Goal: Contribute content

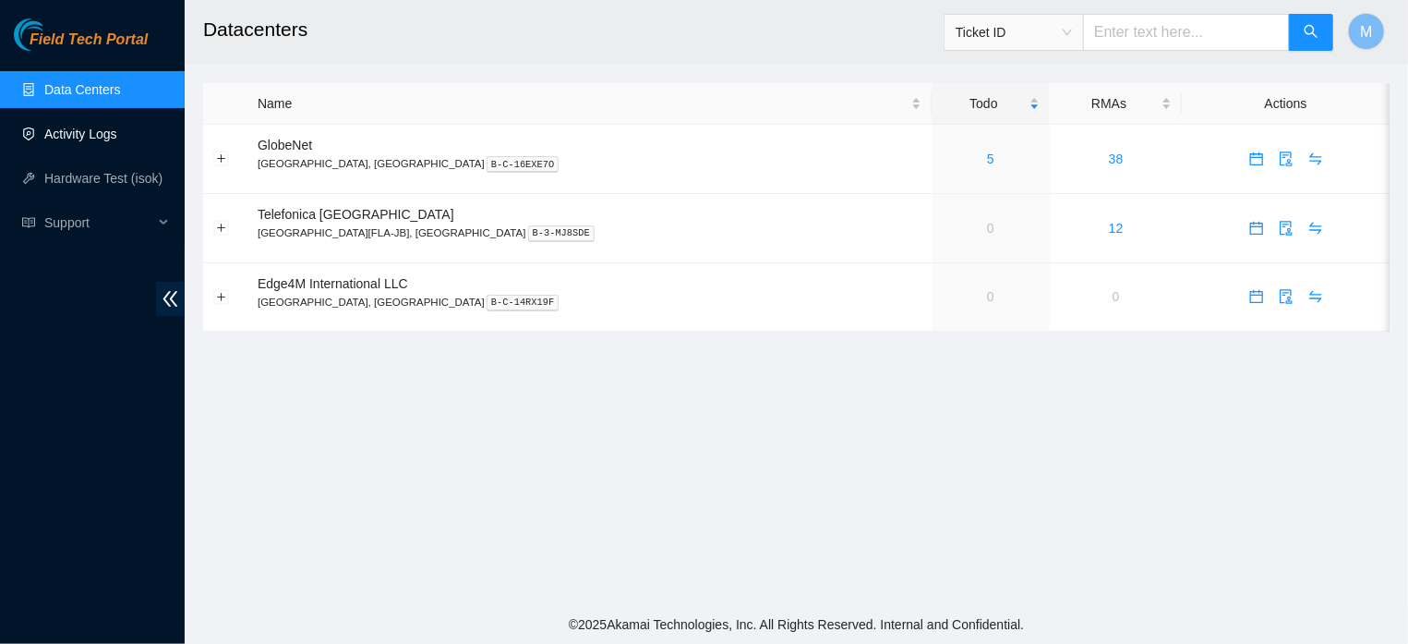
click at [73, 127] on link "Activity Logs" at bounding box center [80, 134] width 73 height 15
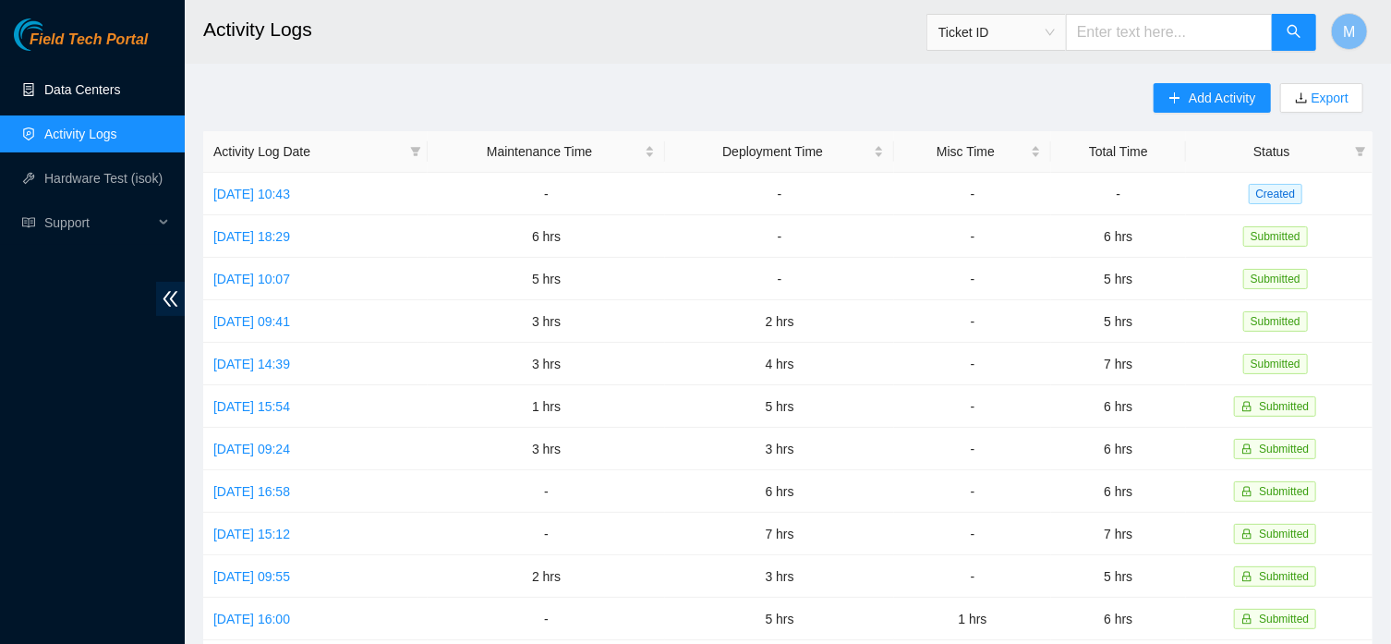
click at [81, 93] on link "Data Centers" at bounding box center [82, 89] width 76 height 15
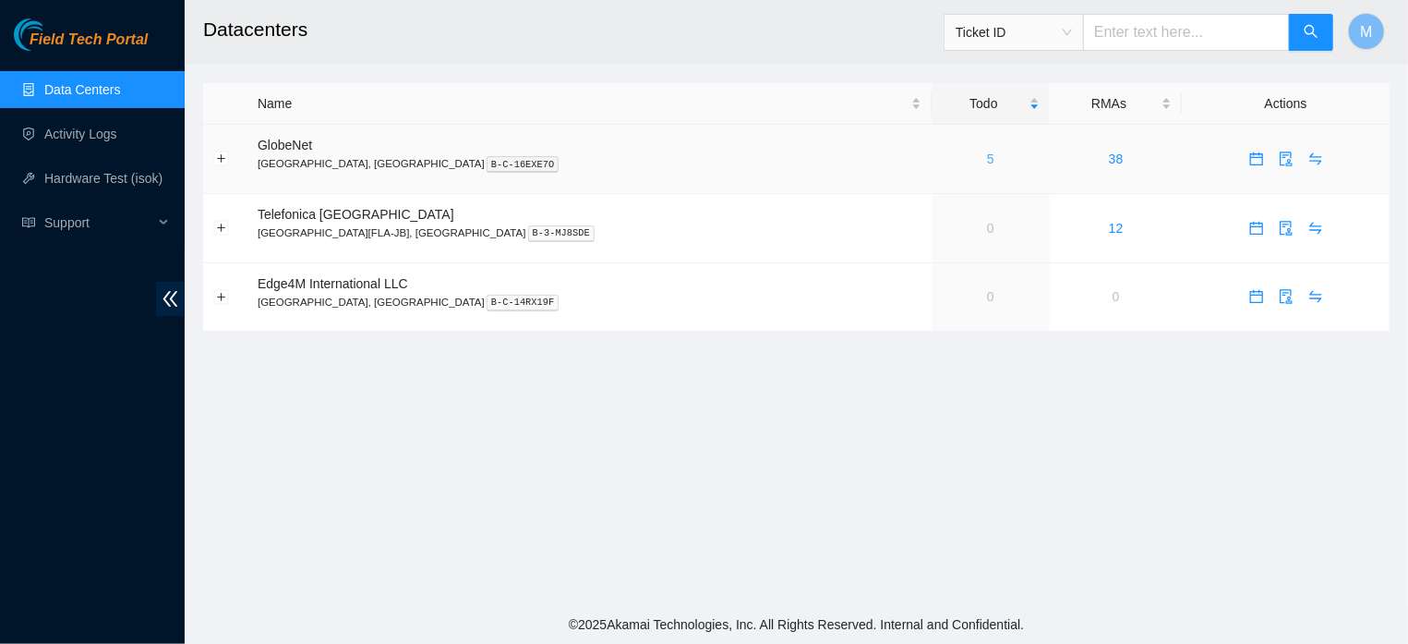
click at [987, 161] on link "5" at bounding box center [990, 158] width 7 height 15
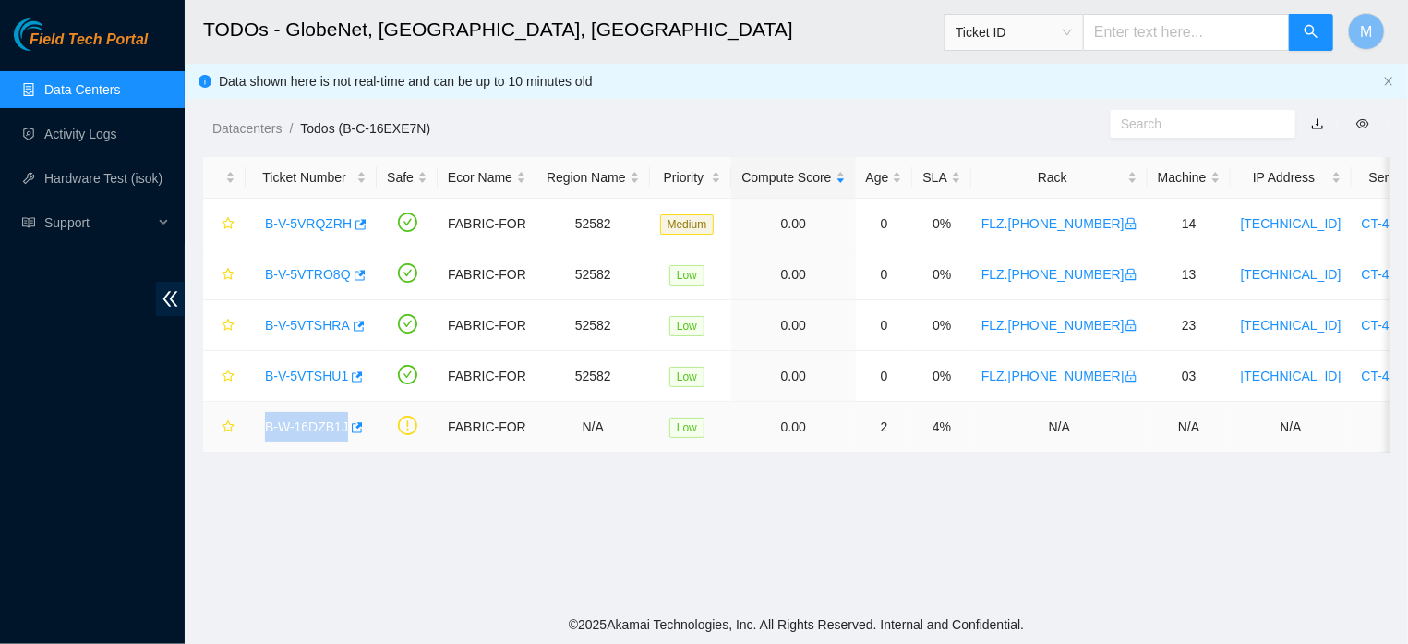
drag, startPoint x: 259, startPoint y: 427, endPoint x: 344, endPoint y: 439, distance: 85.8
click at [344, 439] on div "B-W-16DZB1J" at bounding box center [311, 427] width 111 height 30
copy link "B-W-16DZB1J"
click at [94, 132] on link "Activity Logs" at bounding box center [80, 134] width 73 height 15
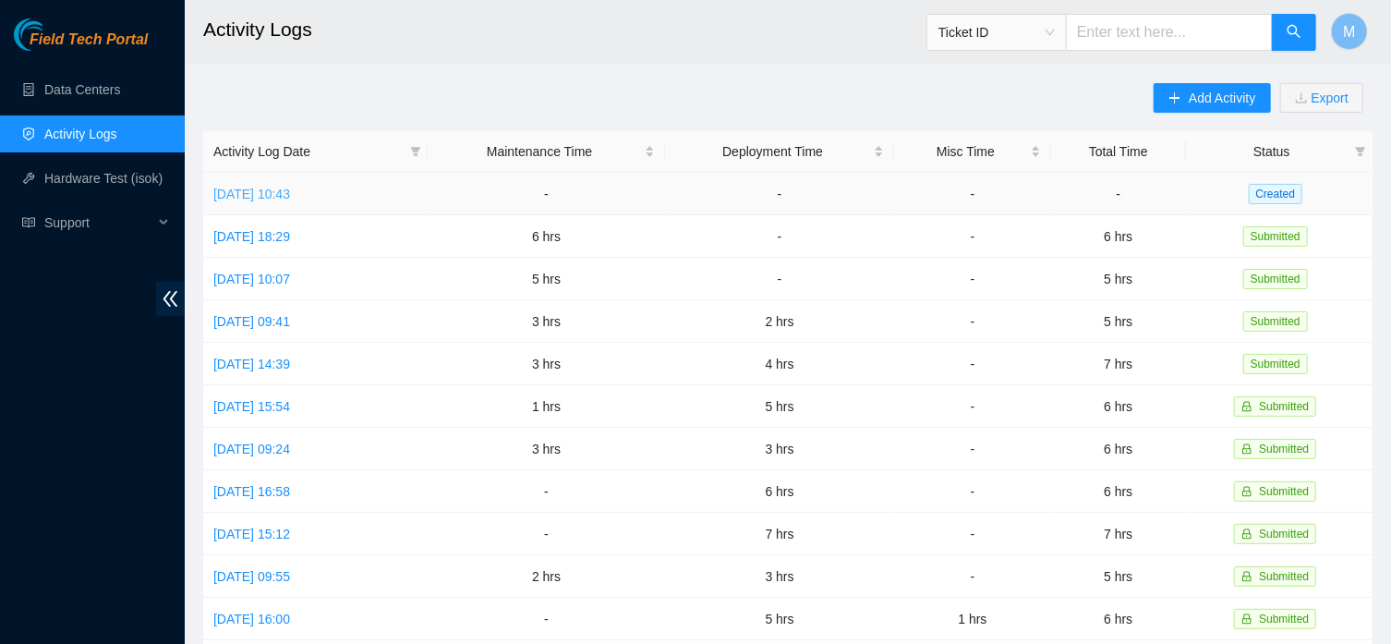
click at [290, 195] on link "[DATE] 10:43" at bounding box center [251, 194] width 77 height 15
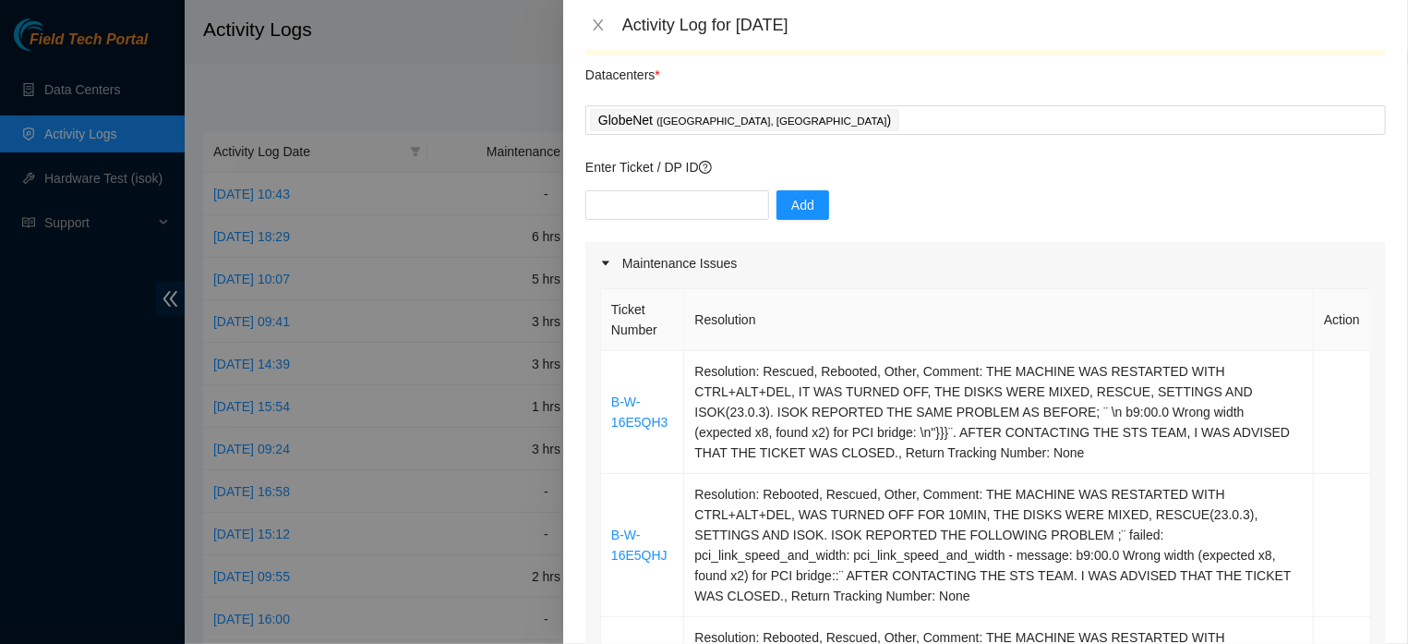
scroll to position [42, 0]
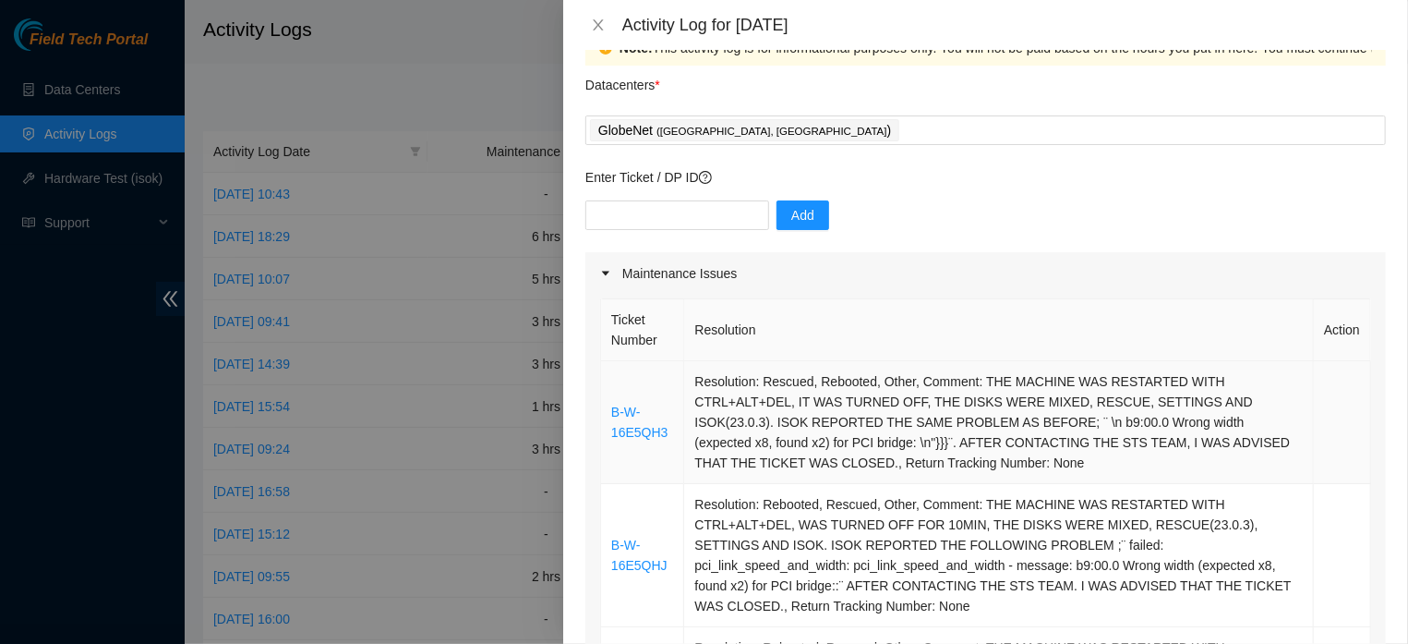
click at [789, 427] on td "Resolution: Rescued, Rebooted, Other, Comment: THE MACHINE WAS RESTARTED WITH C…" at bounding box center [999, 422] width 630 height 123
drag, startPoint x: 789, startPoint y: 427, endPoint x: 751, endPoint y: 424, distance: 38.0
click at [751, 424] on td "Resolution: Rescued, Rebooted, Other, Comment: THE MACHINE WAS RESTARTED WITH C…" at bounding box center [999, 422] width 630 height 123
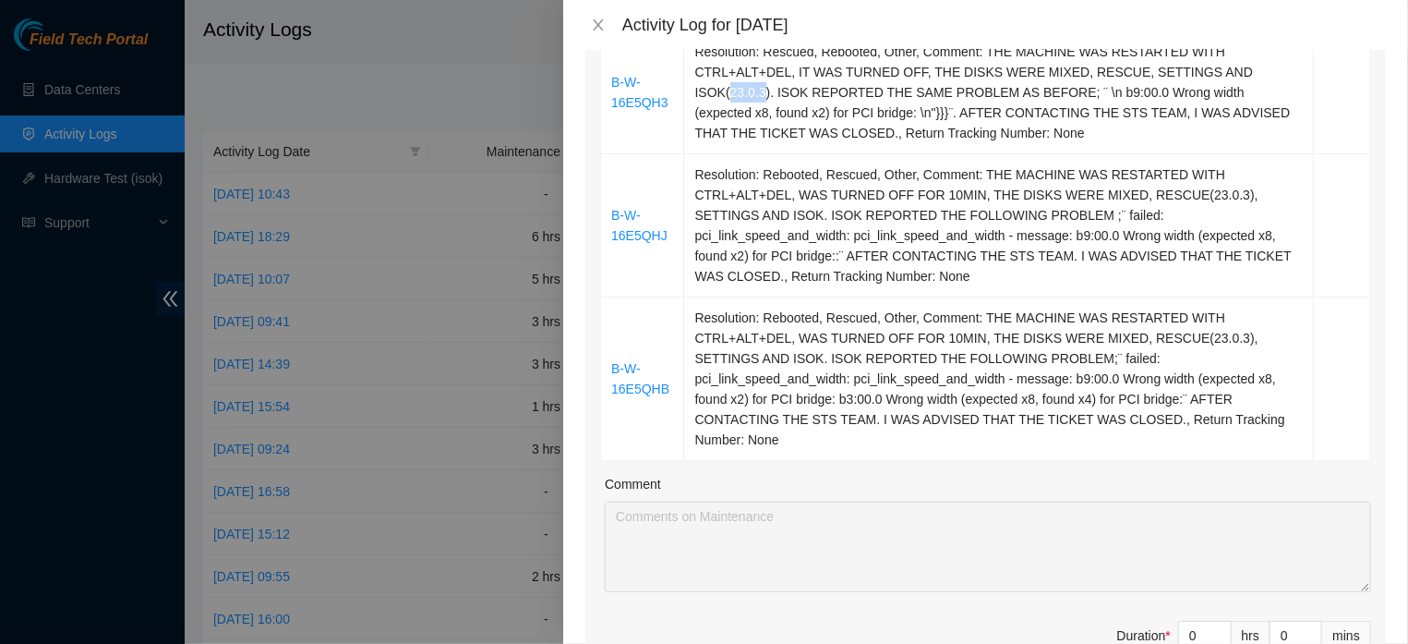
scroll to position [757, 0]
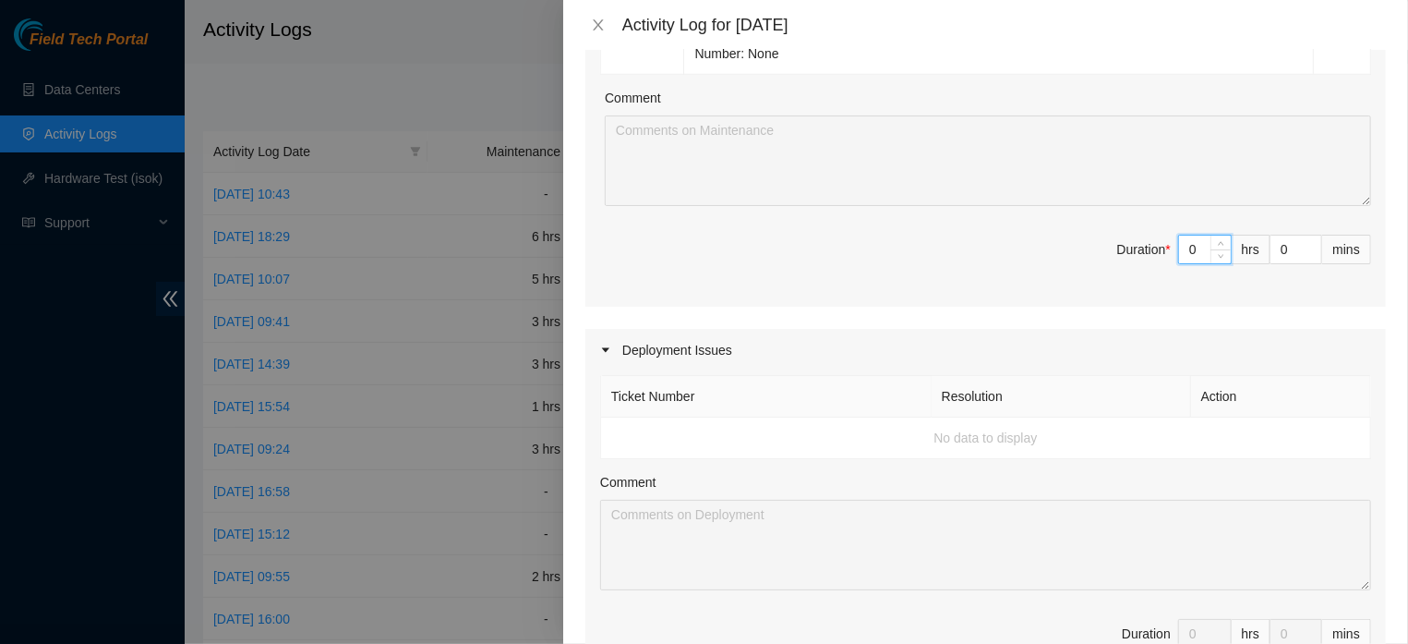
drag, startPoint x: 1190, startPoint y: 271, endPoint x: 1152, endPoint y: 270, distance: 37.9
click at [1179, 263] on input "0" at bounding box center [1205, 250] width 52 height 28
type input "7"
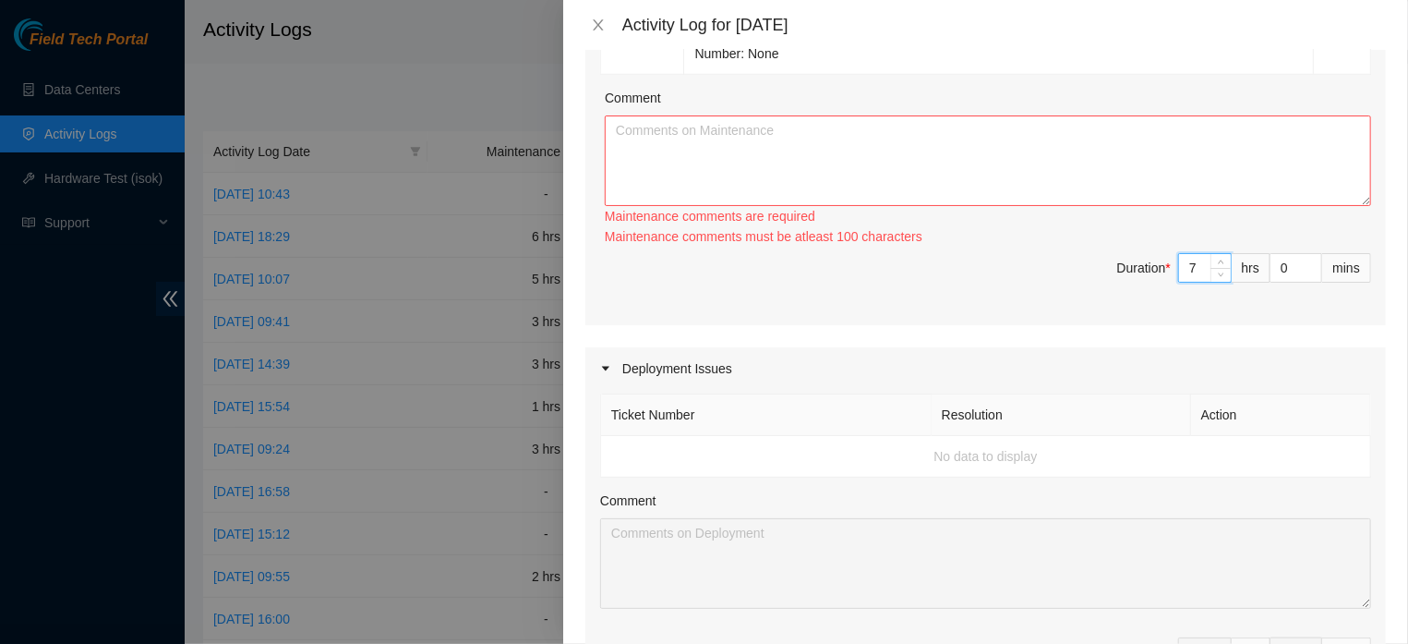
type input "7"
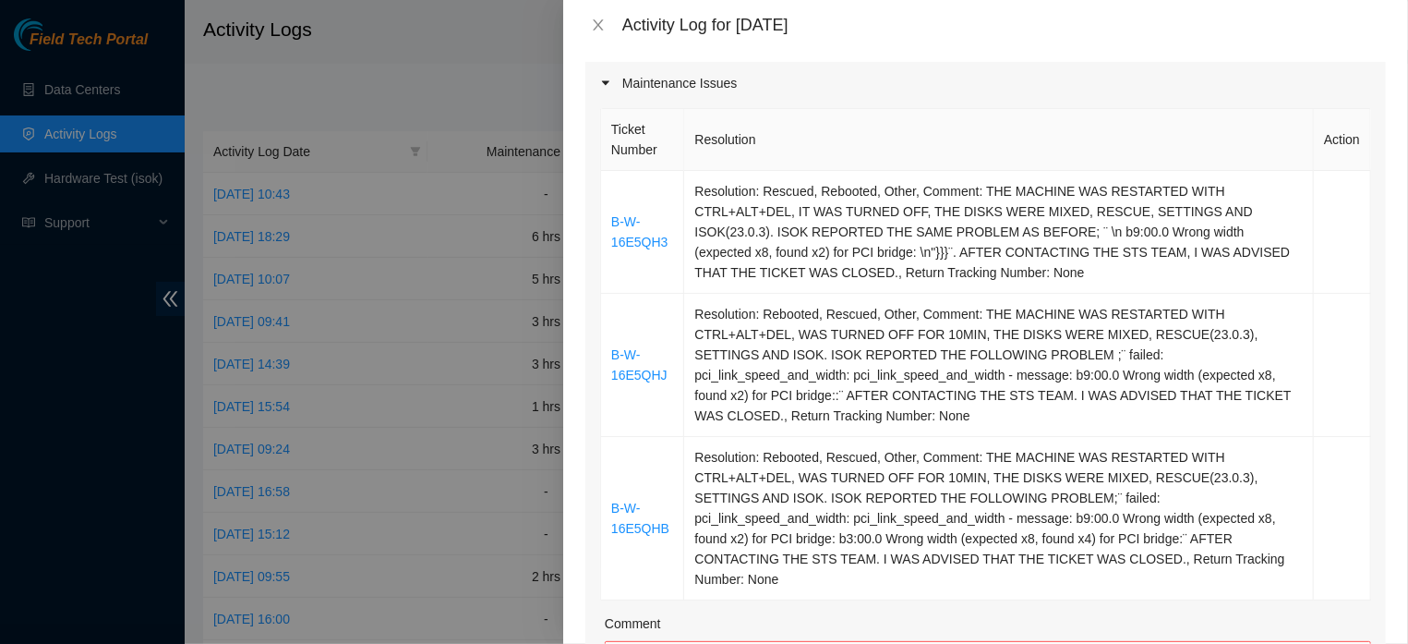
scroll to position [0, 0]
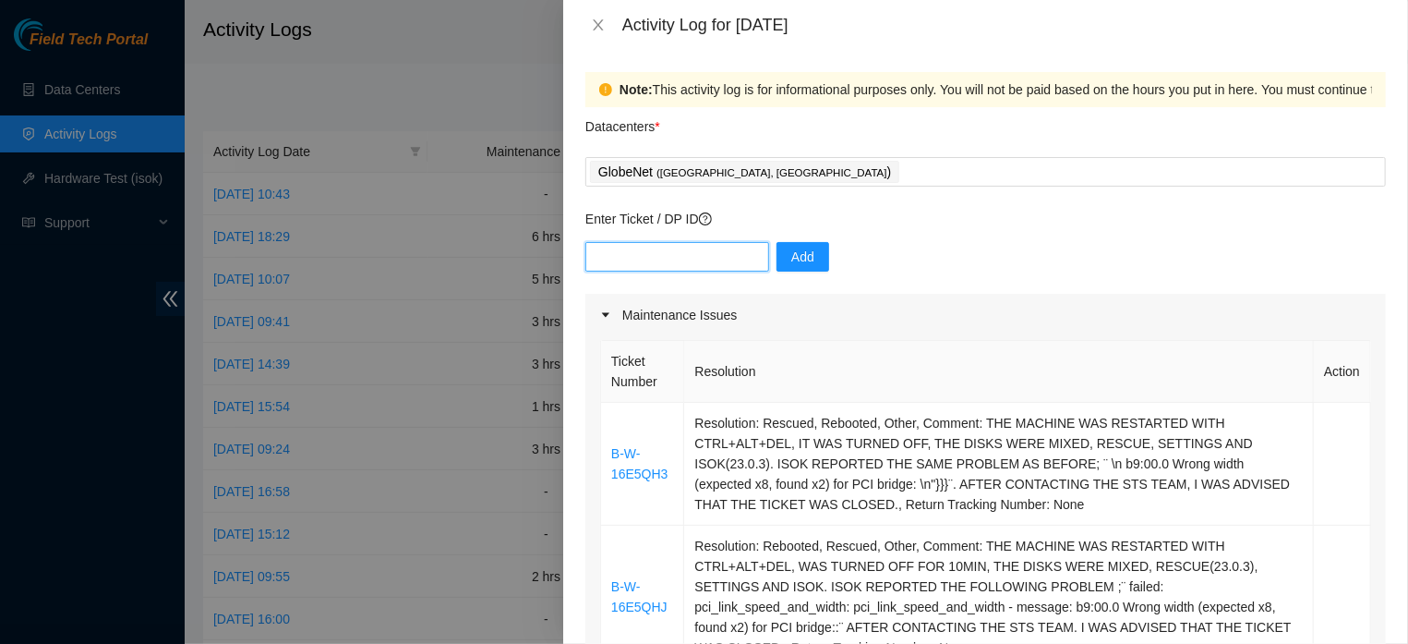
click at [631, 260] on input "text" at bounding box center [678, 257] width 184 height 30
paste input "B-W-16DZB1J"
type input "B-W-16DZB1J"
click at [804, 256] on span "Add" at bounding box center [803, 257] width 23 height 20
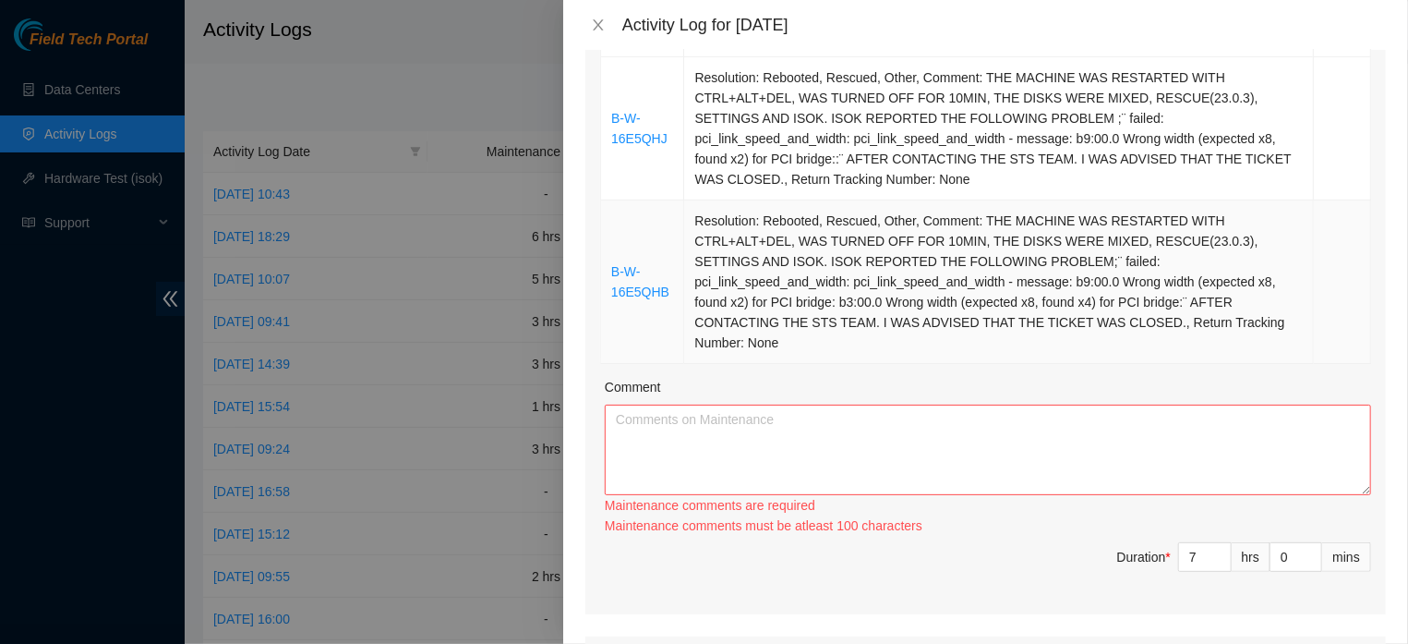
scroll to position [533, 0]
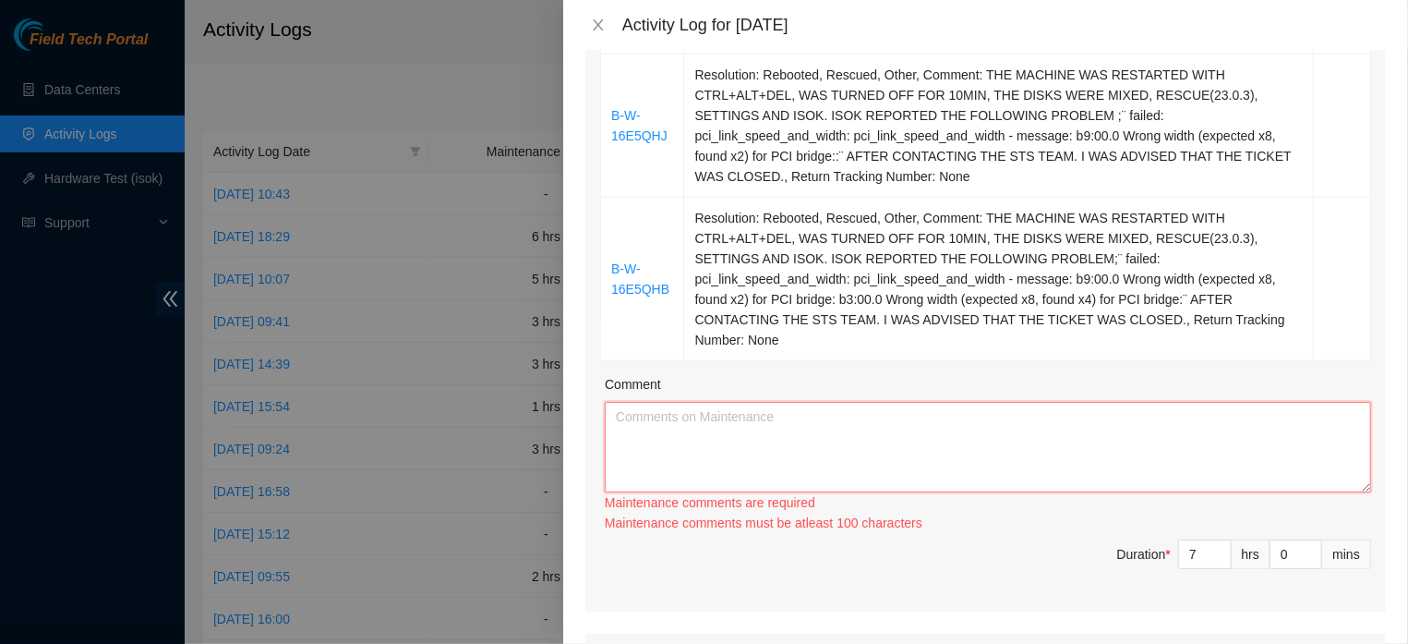
click at [704, 428] on textarea "Comment" at bounding box center [988, 447] width 767 height 91
paste textarea "CONTINUATION OF THE INVENTORY OF ITEMS (FIBERS, NETWORK CABLES, OPTICS, RAILS, …"
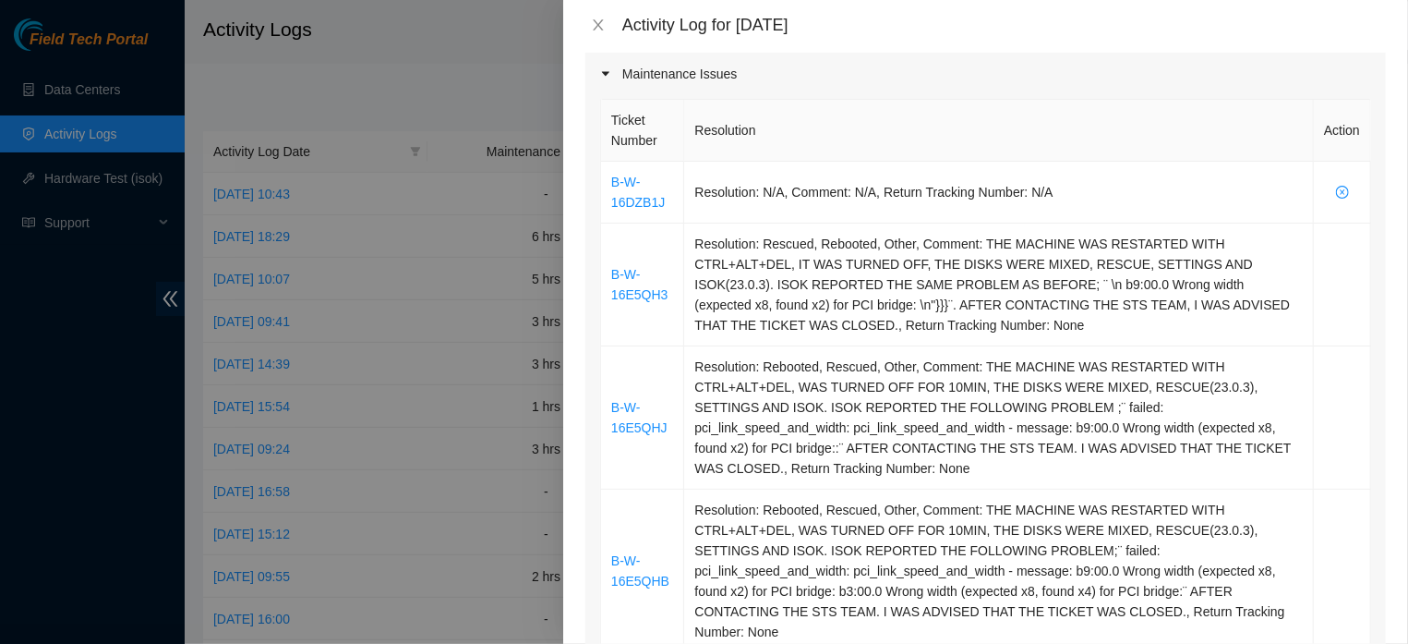
scroll to position [238, 0]
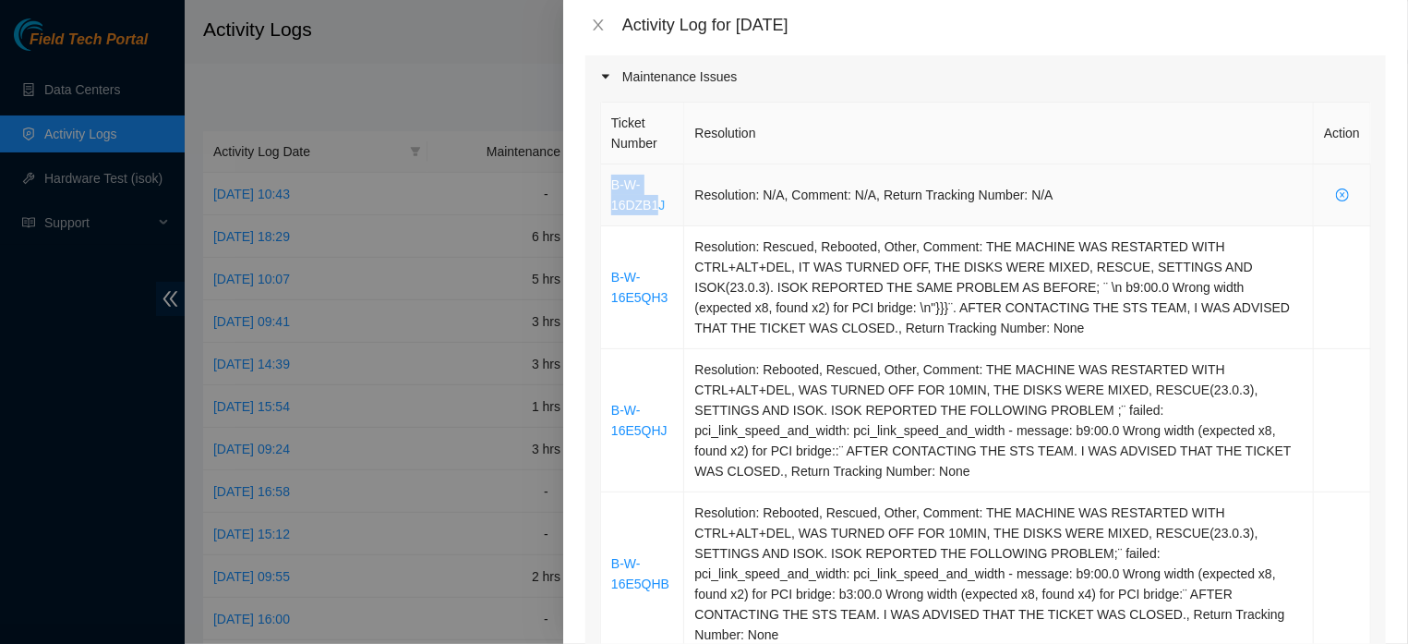
drag, startPoint x: 603, startPoint y: 186, endPoint x: 686, endPoint y: 194, distance: 83.5
drag, startPoint x: 666, startPoint y: 187, endPoint x: 584, endPoint y: 188, distance: 82.2
click at [586, 188] on div "Maintenance Issues Ticket Number Resolution Action B-W-16DZB1J Resolution: N/A,…" at bounding box center [986, 471] width 801 height 832
copy link "B-W-16DZB1J"
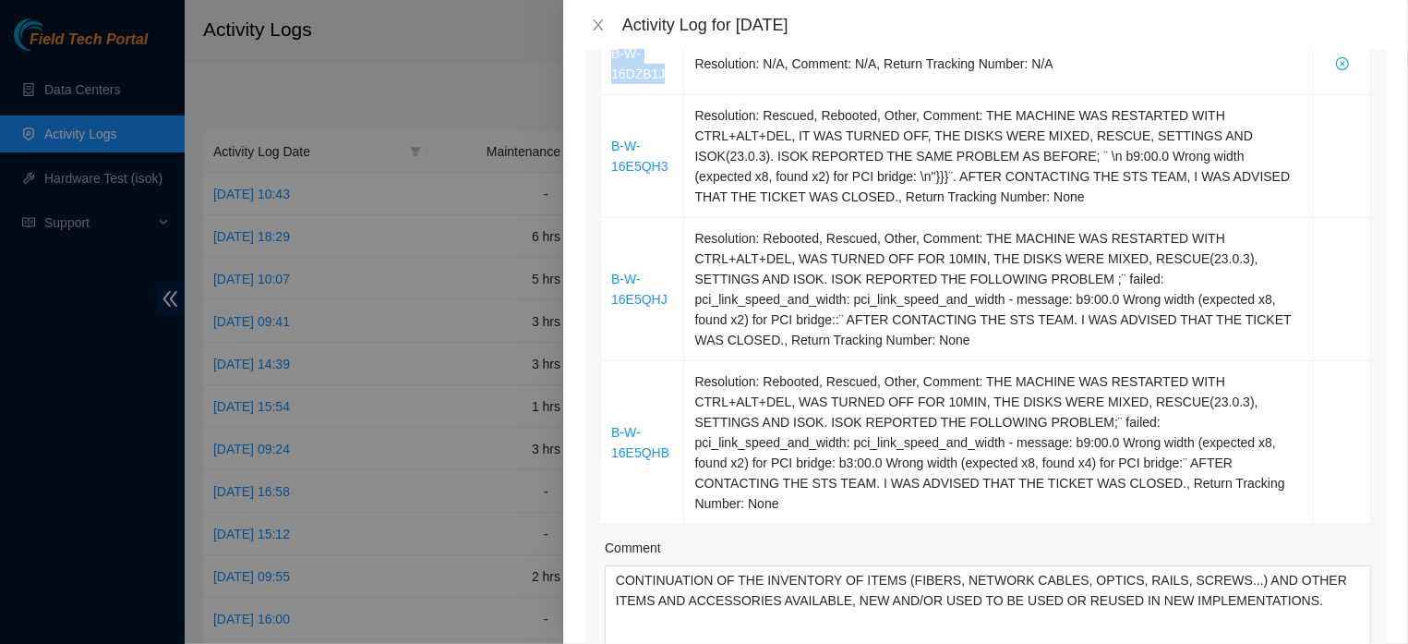
scroll to position [635, 0]
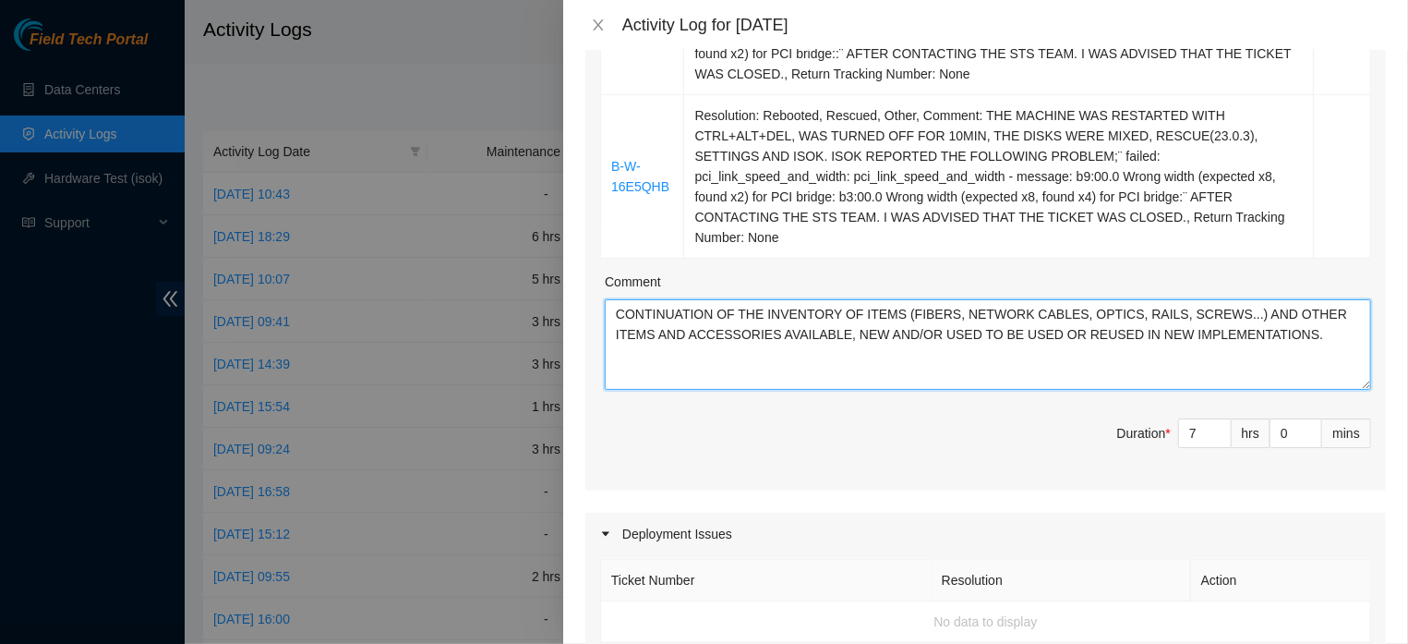
click at [615, 299] on textarea "CONTINUATION OF THE INVENTORY OF ITEMS (FIBERS, NETWORK CABLES, OPTICS, RAILS, …" at bounding box center [988, 344] width 767 height 91
paste textarea "B-W-16DZB1J"
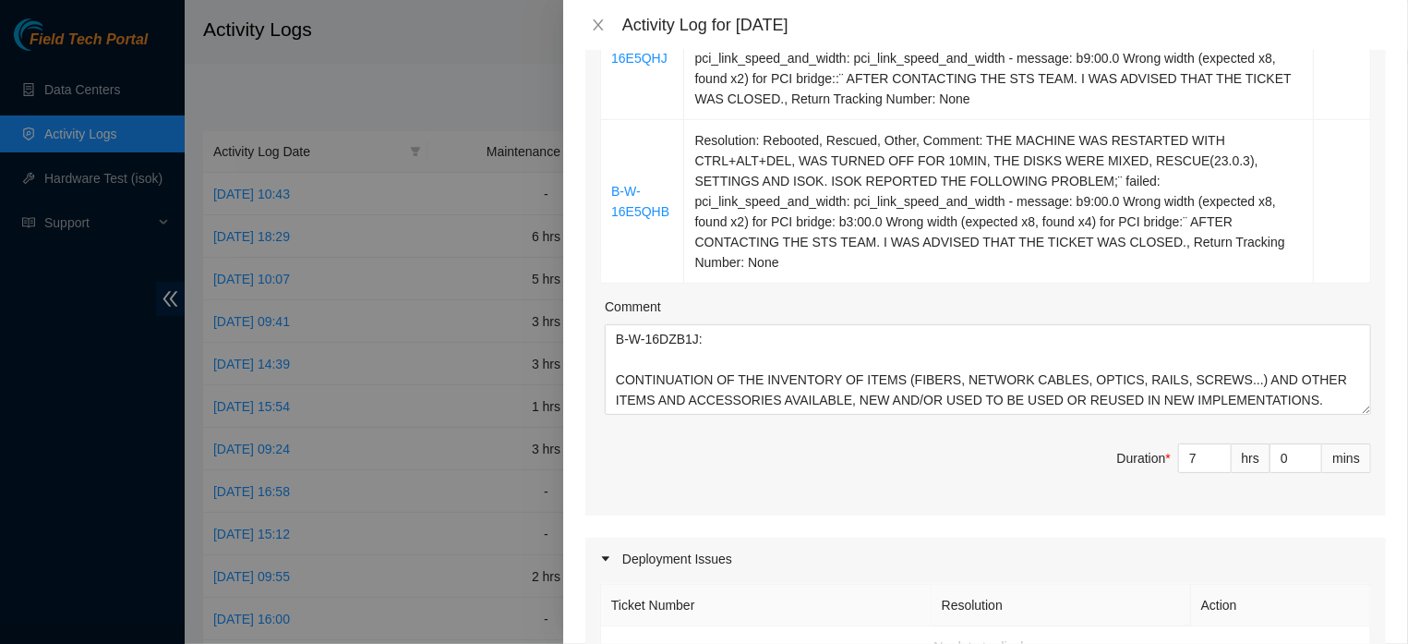
scroll to position [443, 0]
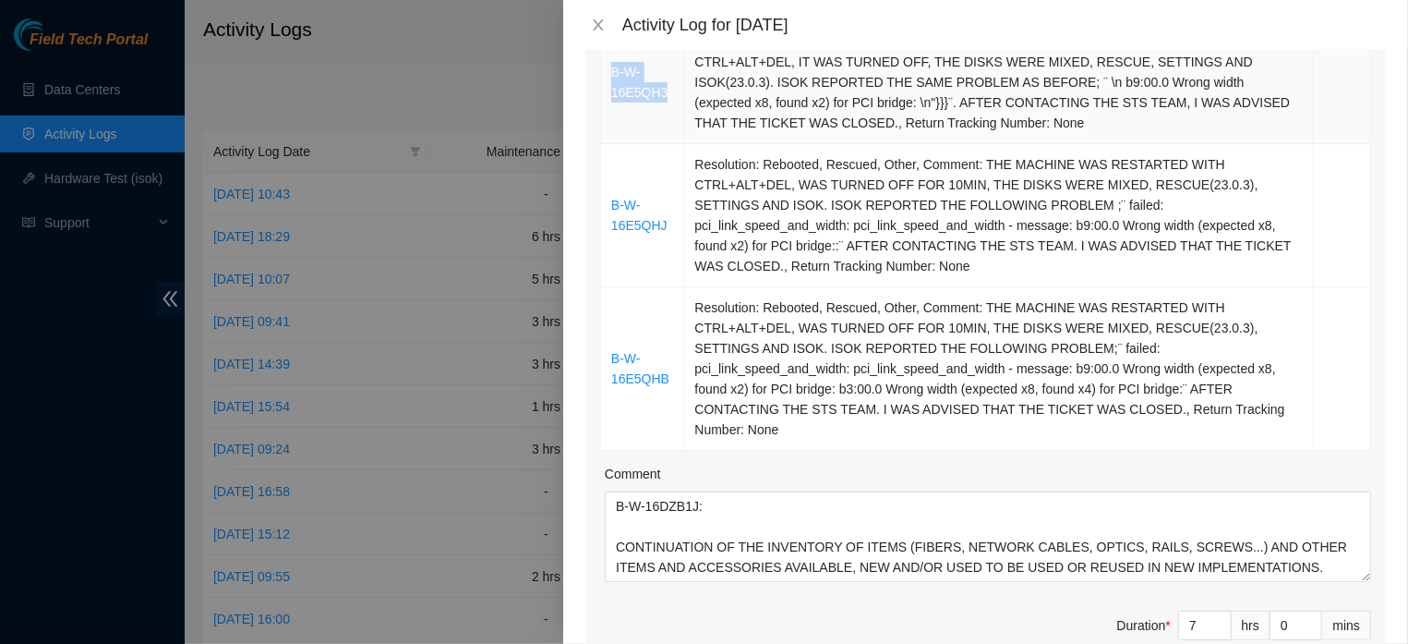
drag, startPoint x: 608, startPoint y: 66, endPoint x: 696, endPoint y: 79, distance: 89.5
click at [684, 79] on td "B-W-16E5QH3" at bounding box center [642, 82] width 83 height 123
copy link "B-W-16E5QH3"
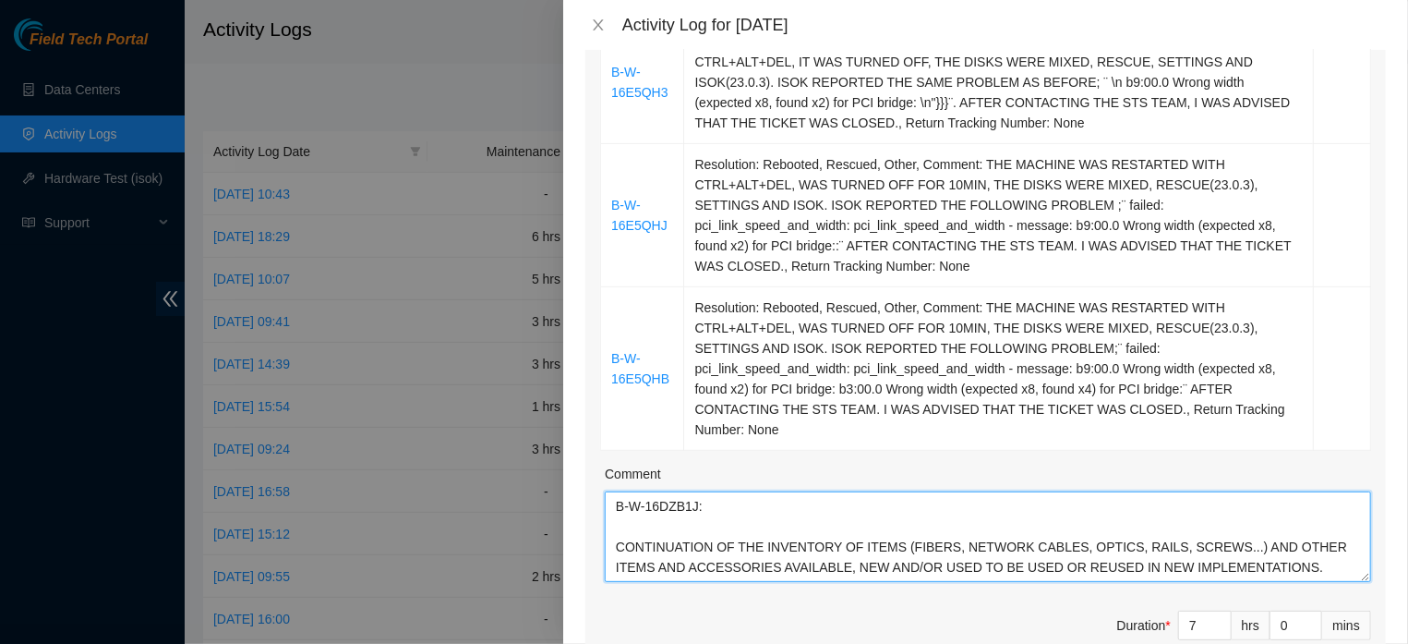
click at [700, 574] on textarea "B-W-16DZB1J: CONTINUATION OF THE INVENTORY OF ITEMS (FIBERS, NETWORK CABLES, OP…" at bounding box center [988, 536] width 767 height 91
paste textarea "B-W-16E5QH3"
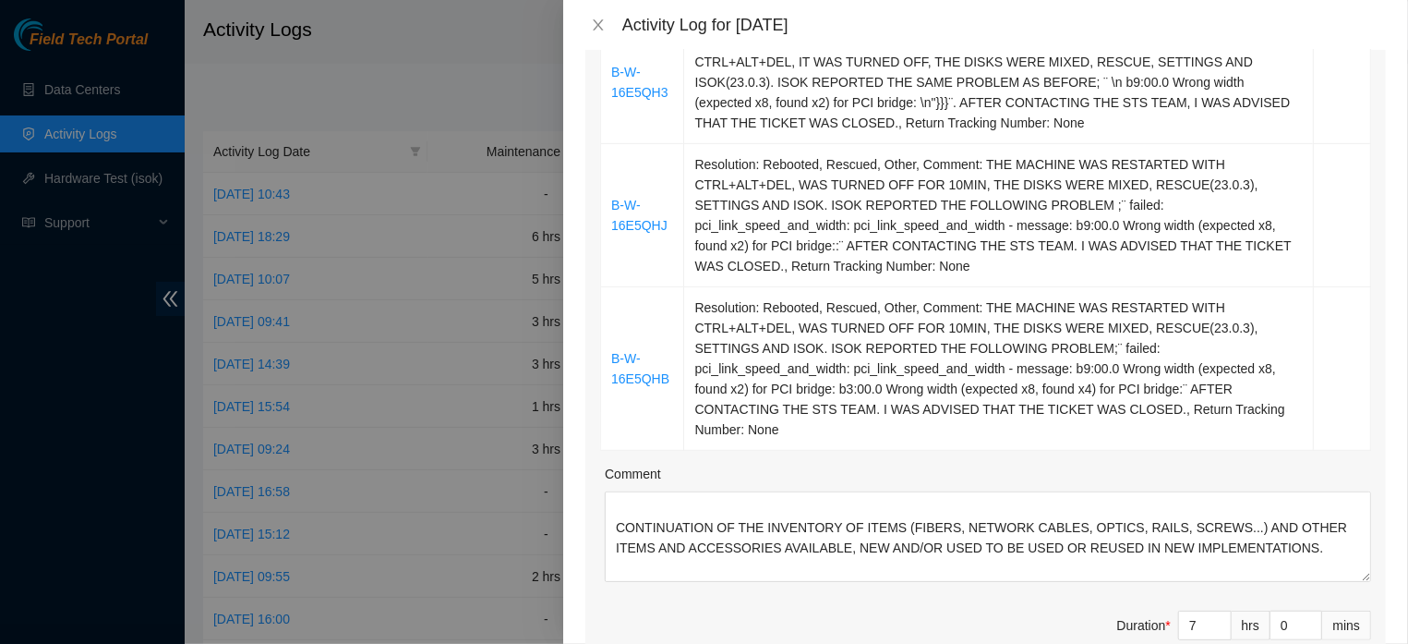
scroll to position [387, 0]
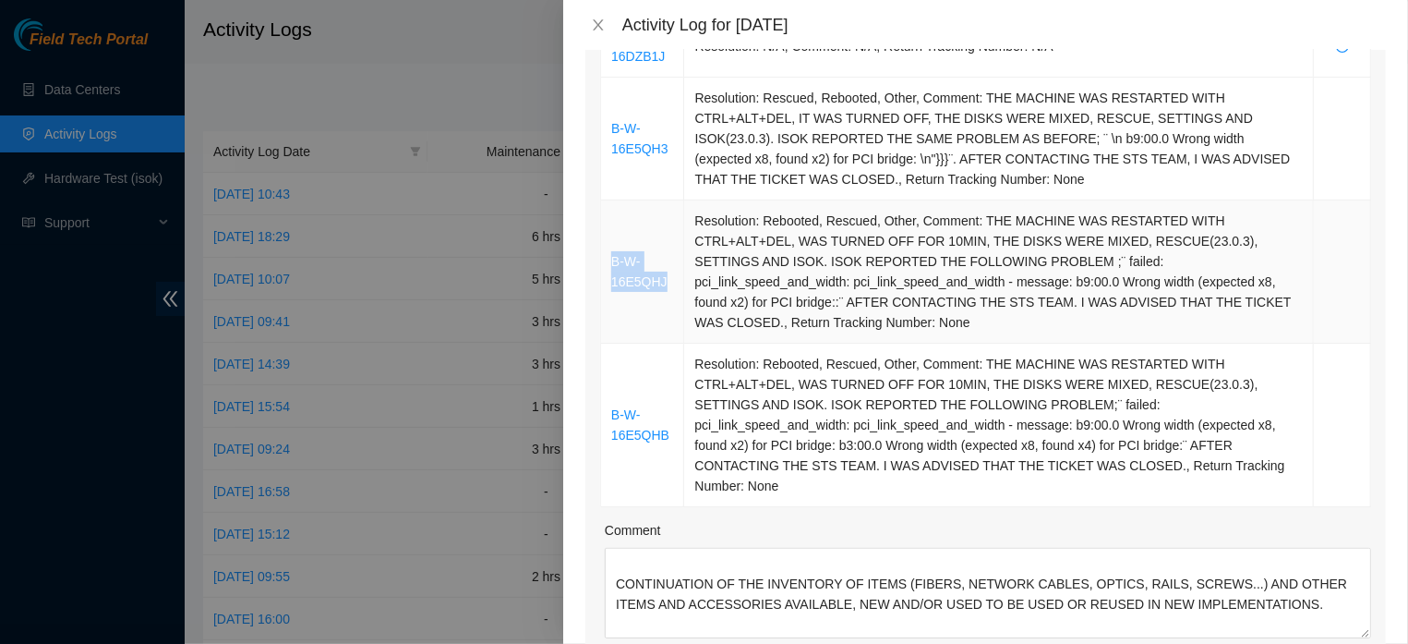
drag, startPoint x: 608, startPoint y: 255, endPoint x: 704, endPoint y: 265, distance: 96.6
click at [684, 265] on td "B-W-16E5QHJ" at bounding box center [642, 271] width 83 height 143
copy link "B-W-16E5QHJ"
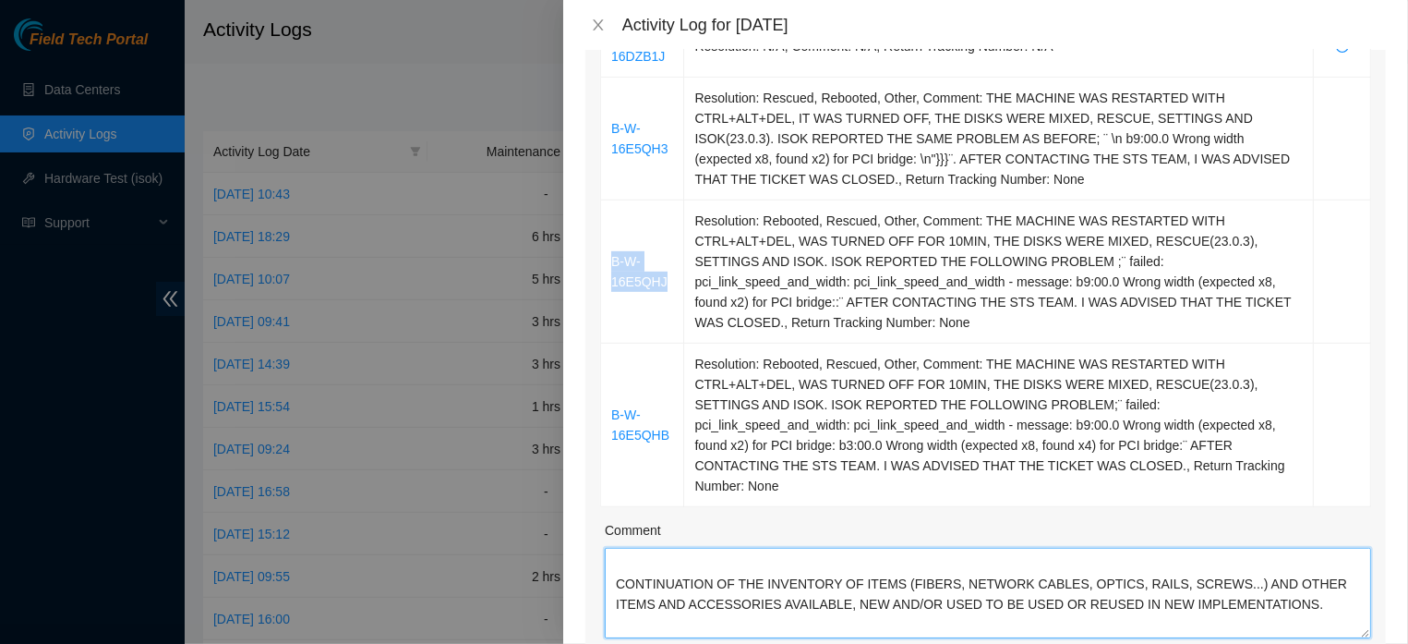
click at [742, 633] on textarea "B-W-16DZB1J: CONTINUATION OF THE INVENTORY OF ITEMS (FIBERS, NETWORK CABLES, OP…" at bounding box center [988, 593] width 767 height 91
paste textarea "B-W-16E5QHJ"
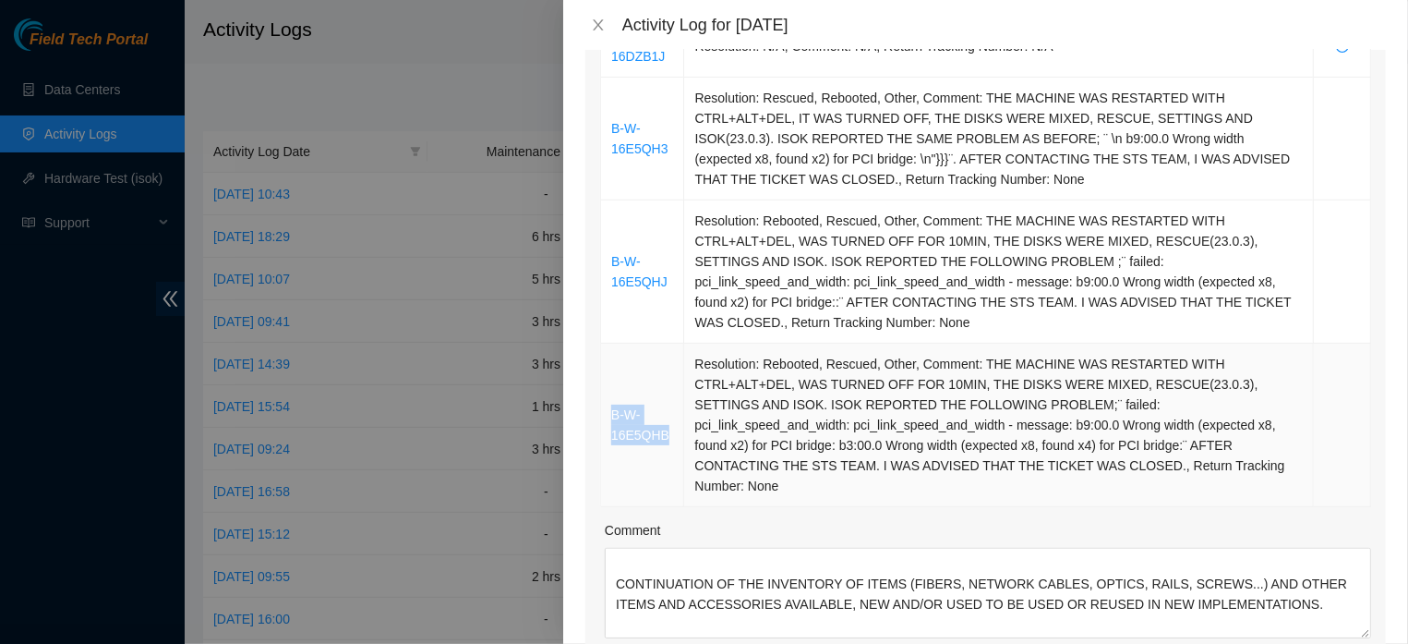
drag, startPoint x: 610, startPoint y: 406, endPoint x: 697, endPoint y: 417, distance: 88.3
click at [684, 417] on td "B-W-16E5QHB" at bounding box center [642, 425] width 83 height 163
copy link "B-W-16E5QHB"
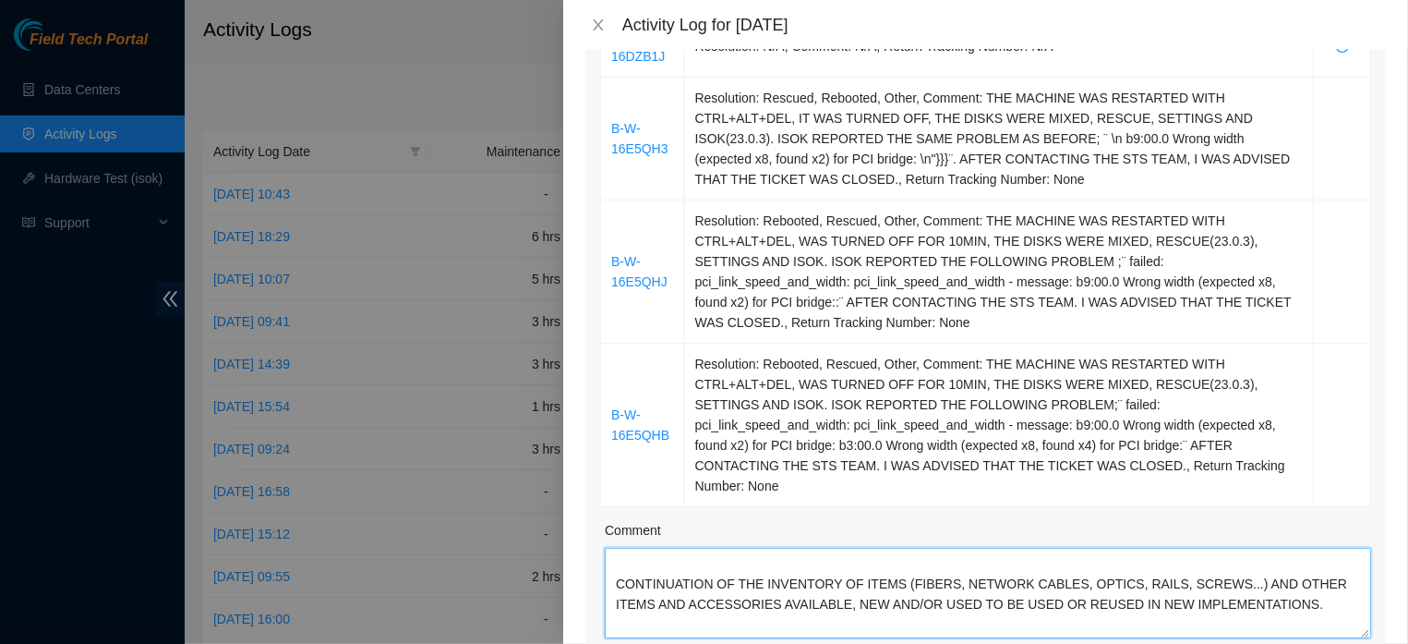
click at [815, 631] on textarea "B-W-16DZB1J: CONTINUATION OF THE INVENTORY OF ITEMS (FIBERS, NETWORK CABLES, OP…" at bounding box center [988, 593] width 767 height 91
paste textarea "B-W-16E5QHB"
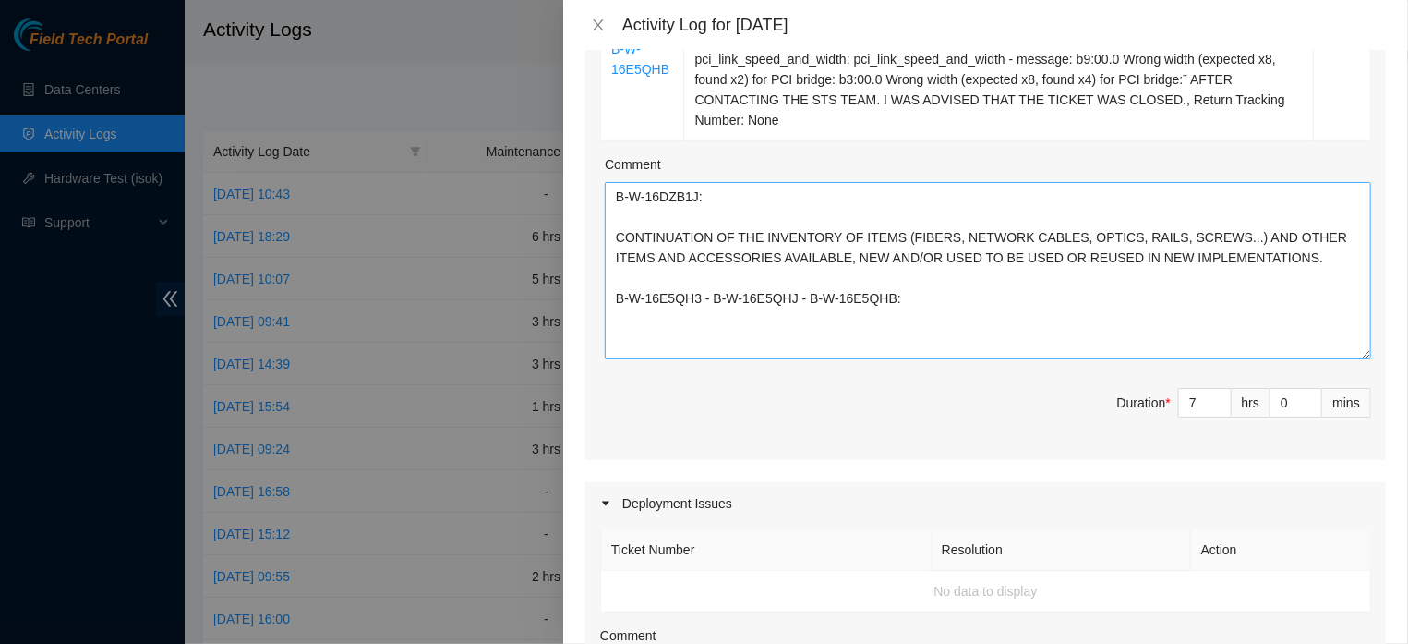
scroll to position [0, 0]
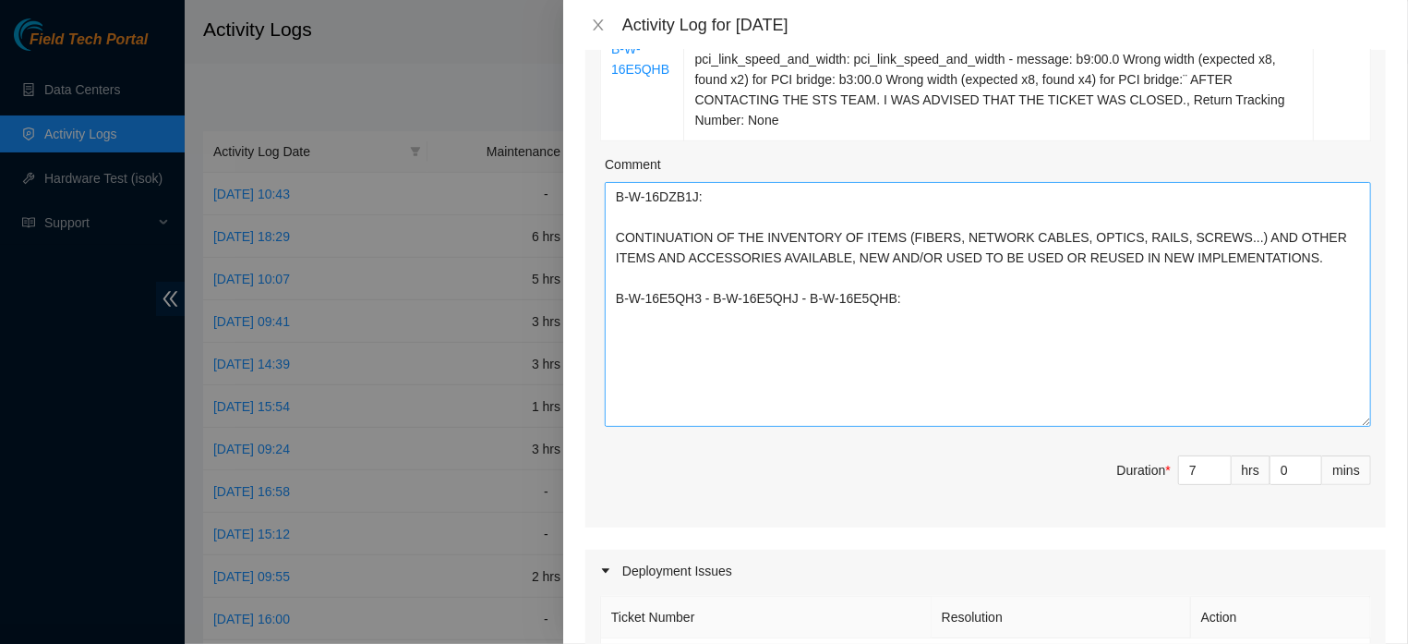
drag, startPoint x: 1349, startPoint y: 263, endPoint x: 1365, endPoint y: 399, distance: 136.7
click at [1365, 399] on textarea "B-W-16DZB1J: CONTINUATION OF THE INVENTORY OF ITEMS (FIBERS, NETWORK CABLES, OP…" at bounding box center [988, 304] width 767 height 245
click at [613, 201] on textarea "B-W-16DZB1J: CONTINUATION OF THE INVENTORY OF ITEMS (FIBERS, NETWORK CABLES, OP…" at bounding box center [988, 304] width 767 height 245
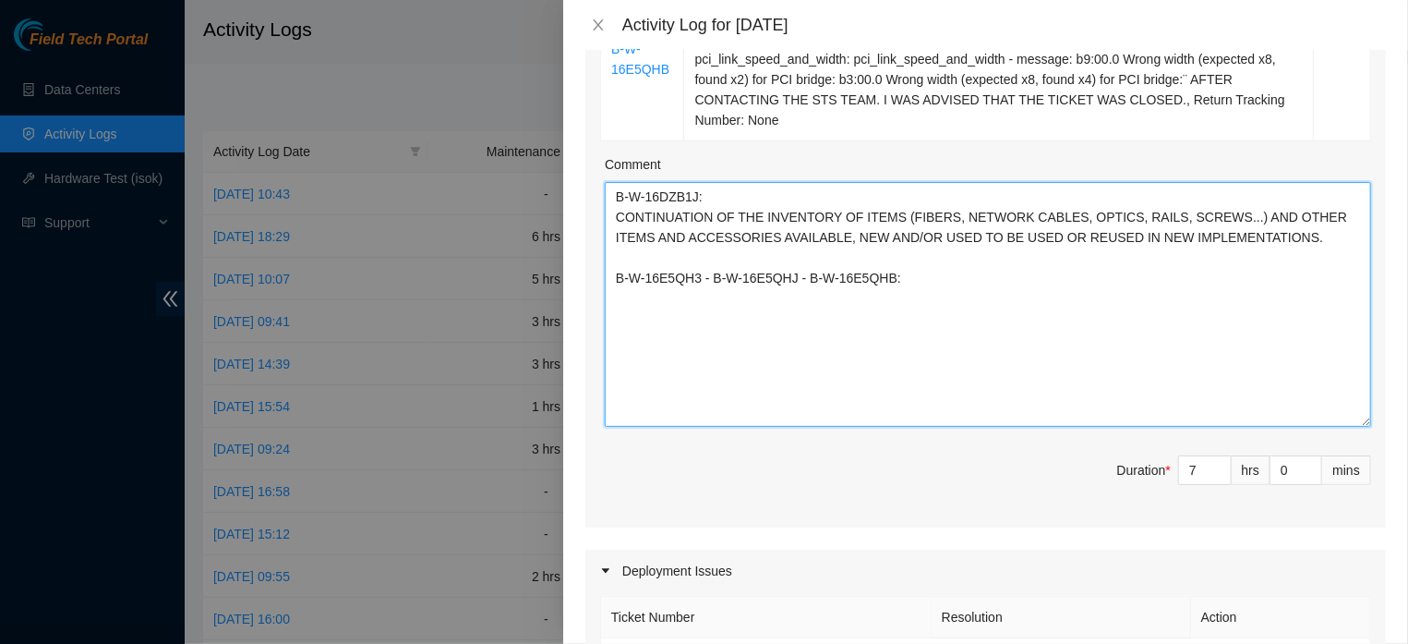
paste textarea "EVERYTHING THAT COULD BE DONE ON THE TICKETS WAS DONE, BUT WITHOUT SUCCESS. AFT…"
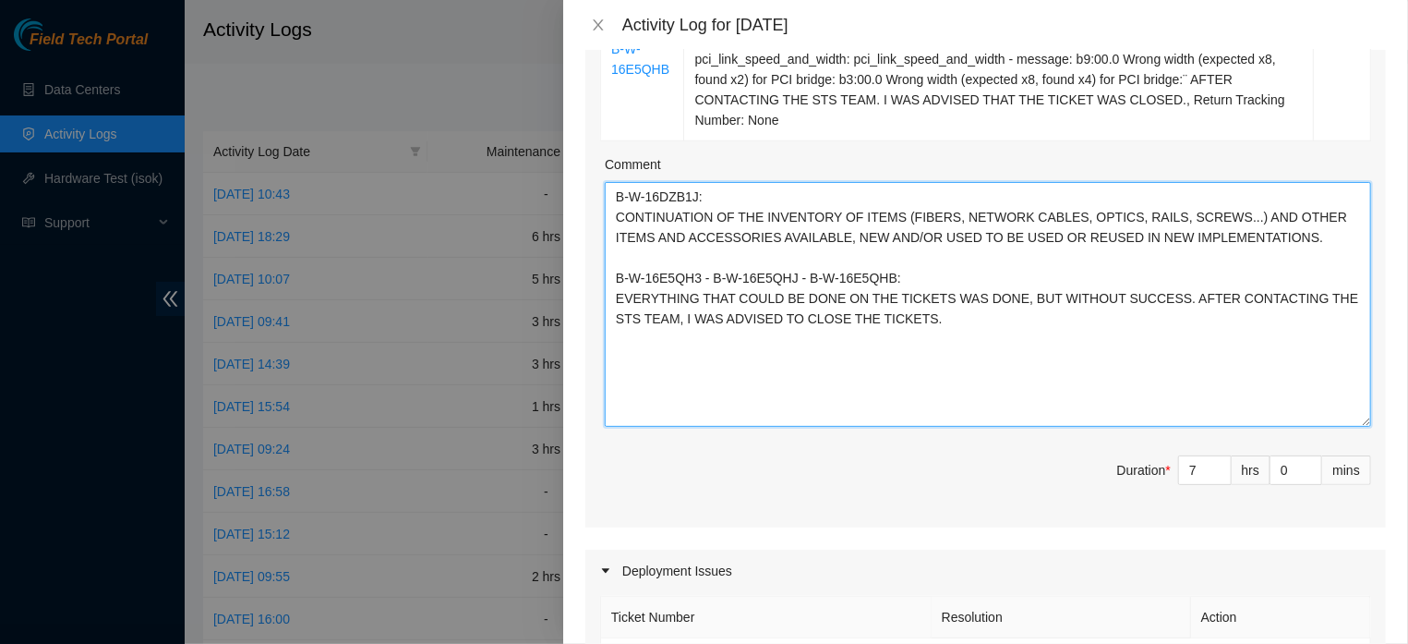
type textarea "B-W-16DZB1J: CONTINUATION OF THE INVENTORY OF ITEMS (FIBERS, NETWORK CABLES, OP…"
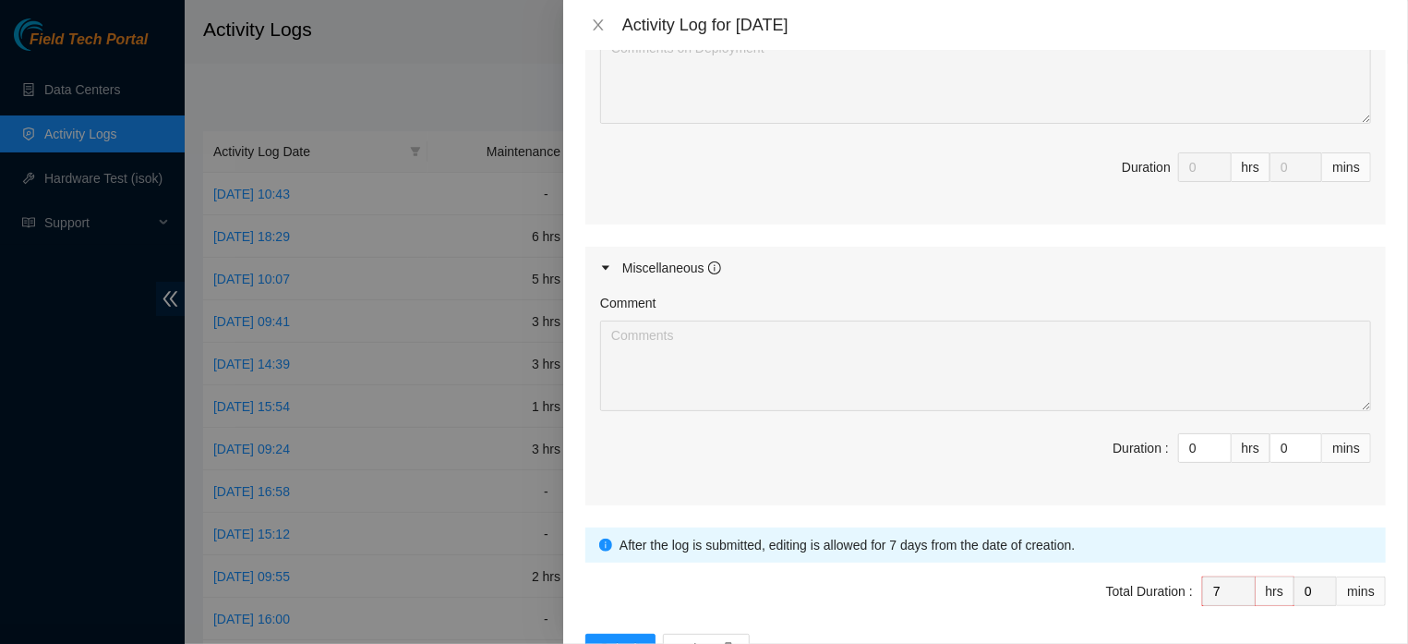
scroll to position [1517, 0]
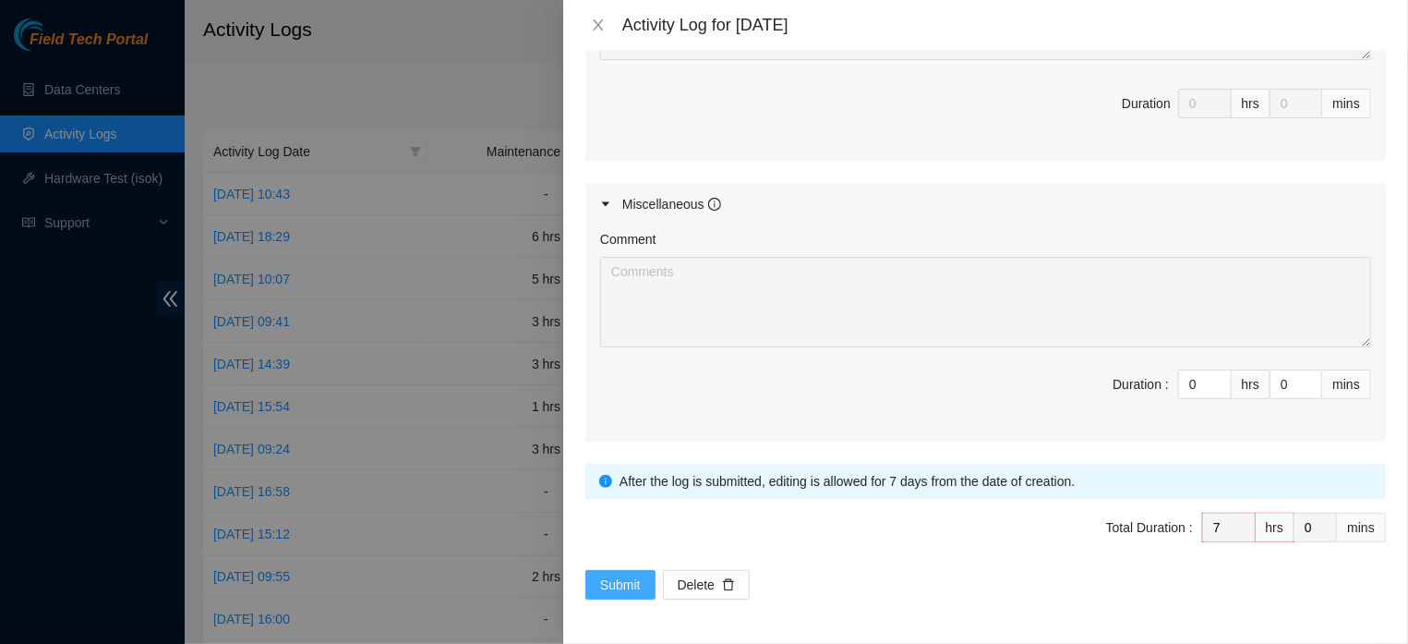
click at [627, 593] on span "Submit" at bounding box center [620, 584] width 41 height 20
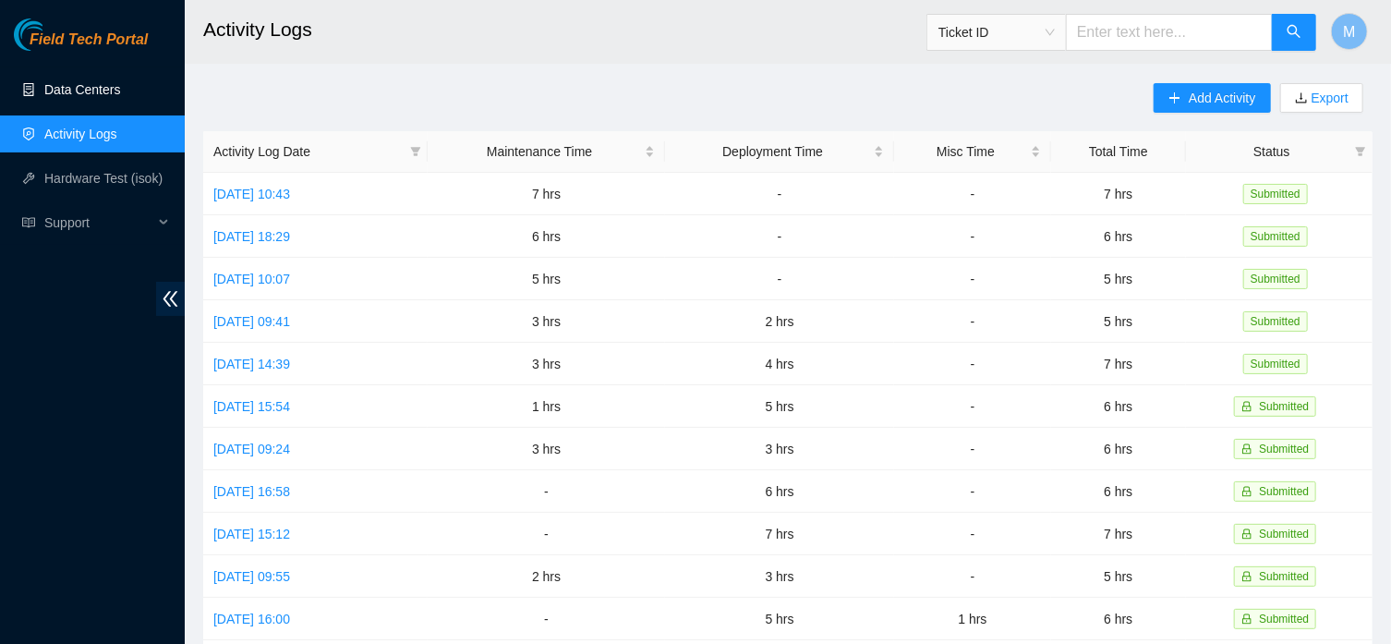
click at [96, 93] on link "Data Centers" at bounding box center [82, 89] width 76 height 15
